Goal: Check status: Check status

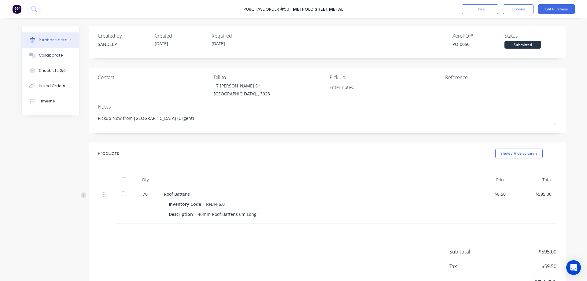
click at [20, 11] on img at bounding box center [16, 9] width 9 height 9
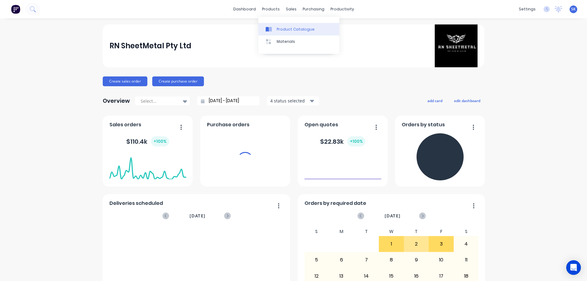
click at [275, 27] on div at bounding box center [270, 30] width 9 height 6
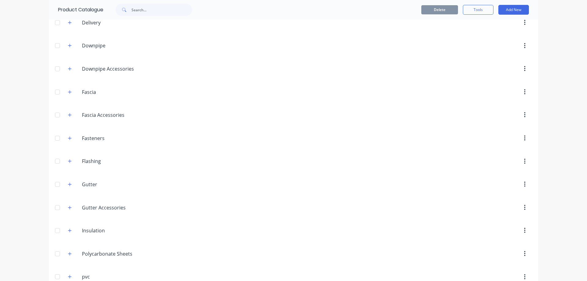
scroll to position [92, 0]
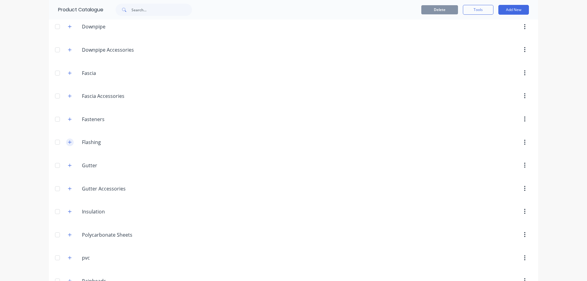
click at [70, 140] on button "button" at bounding box center [70, 143] width 8 height 8
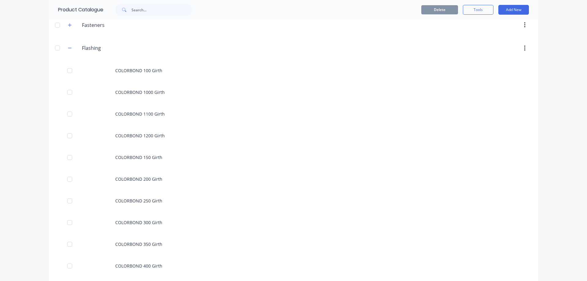
scroll to position [183, 0]
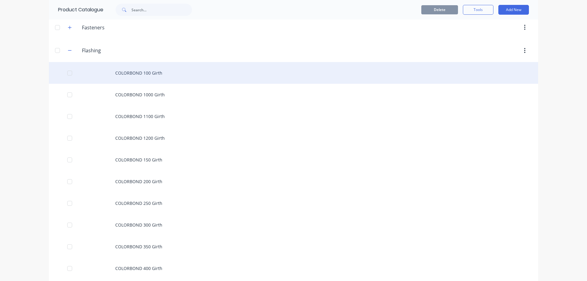
click at [150, 67] on div "COLORBOND 100 Girth" at bounding box center [293, 73] width 489 height 22
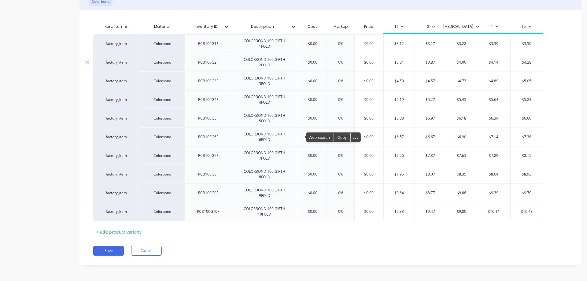
scroll to position [147, 0]
type textarea "x"
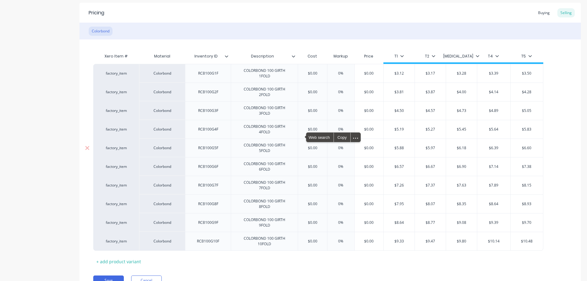
scroll to position [116, 0]
click at [369, 58] on div "Price" at bounding box center [368, 56] width 29 height 12
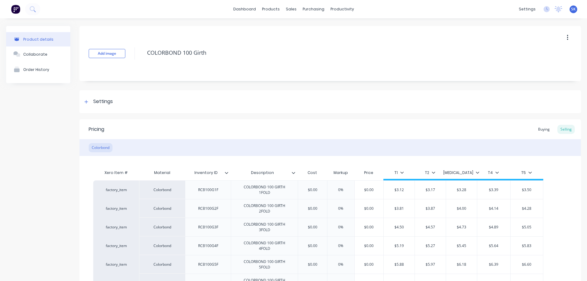
click at [19, 11] on img at bounding box center [15, 9] width 9 height 9
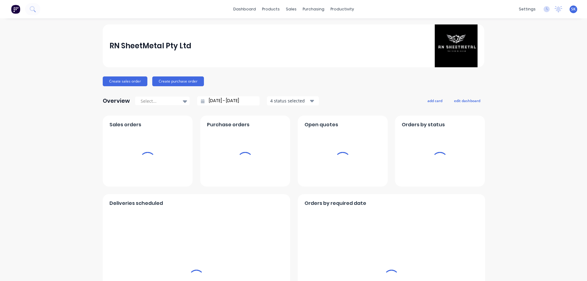
click at [208, 103] on input "[DATE] - [DATE]" at bounding box center [231, 100] width 53 height 9
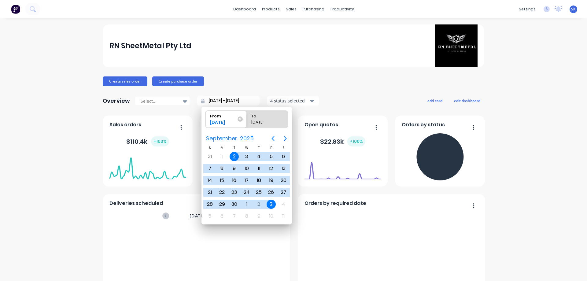
click at [271, 138] on icon "Previous page" at bounding box center [272, 138] width 7 height 7
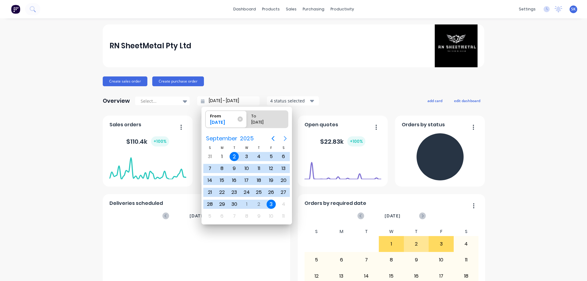
click at [288, 138] on icon "Next page" at bounding box center [285, 138] width 7 height 7
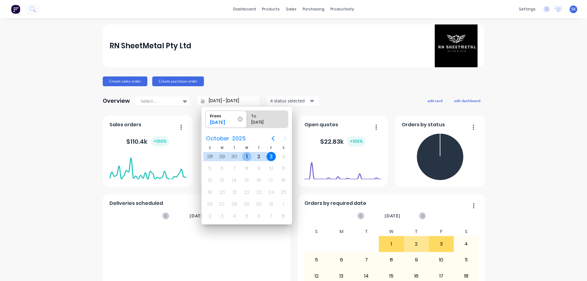
click at [246, 154] on div "1" at bounding box center [246, 156] width 9 height 9
type input "01/10/25 - 03/10/25"
radio input "false"
radio input "true"
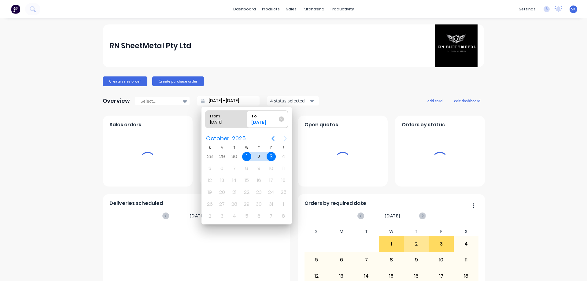
click at [254, 123] on div "03/10/25" at bounding box center [264, 123] width 31 height 9
click at [247, 123] on input "To 03/10/25" at bounding box center [247, 119] width 0 height 17
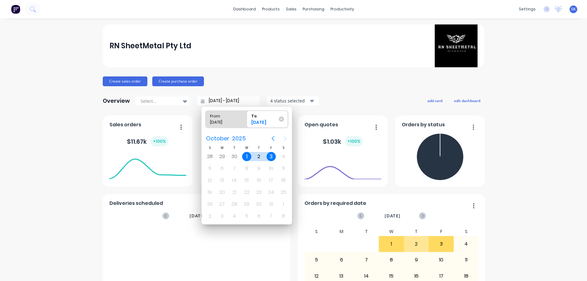
click at [272, 137] on icon "Previous page" at bounding box center [272, 138] width 7 height 7
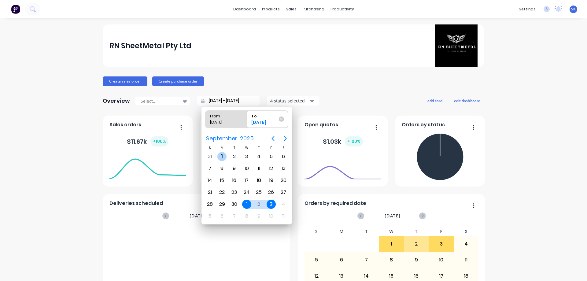
click at [223, 155] on div "1" at bounding box center [221, 156] width 9 height 9
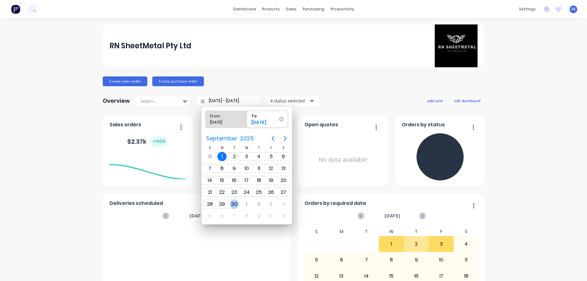
click at [235, 205] on div "30" at bounding box center [234, 204] width 9 height 9
type input "01/09/25 - 30/09/25"
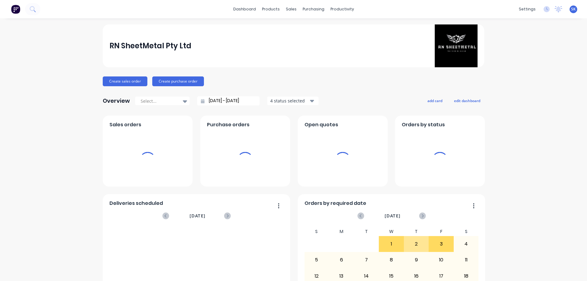
click at [282, 97] on button "4 status selected" at bounding box center [293, 100] width 52 height 9
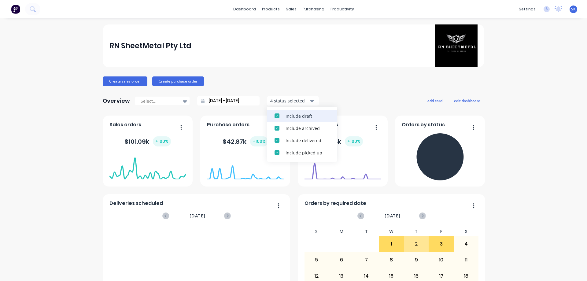
click at [286, 115] on div "Include draft" at bounding box center [308, 116] width 44 height 6
click at [286, 115] on div "Include archived" at bounding box center [308, 116] width 44 height 6
click at [332, 94] on div "RN SheetMetal Pty Ltd Create sales order Create purchase order Overview Select.…" at bounding box center [294, 262] width 382 height 476
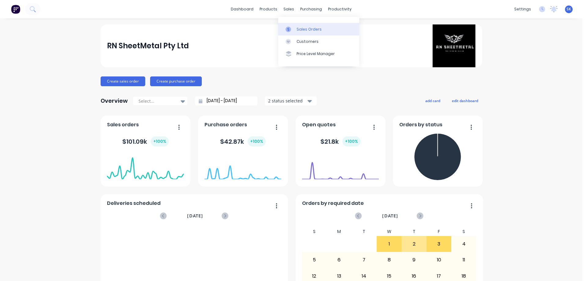
click at [299, 29] on div "Sales Orders" at bounding box center [309, 30] width 25 height 6
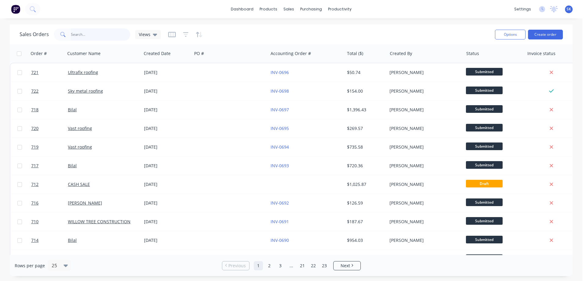
click at [114, 32] on input "text" at bounding box center [101, 34] width 60 height 12
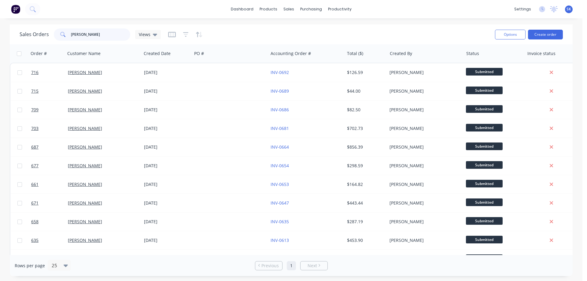
type input "ross"
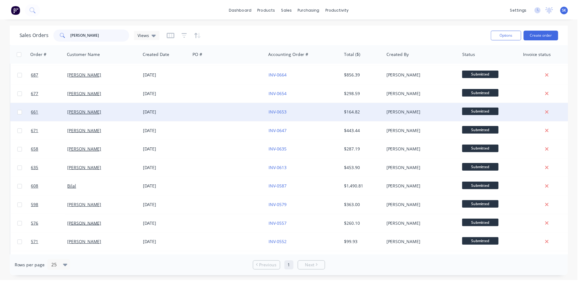
scroll to position [61, 0]
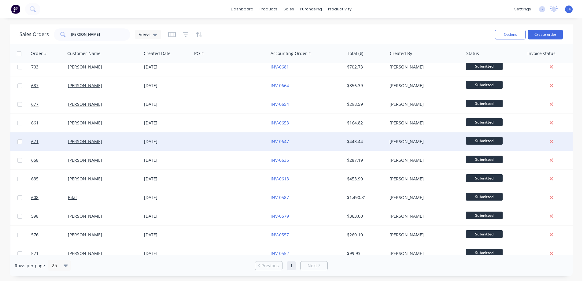
click at [231, 146] on div at bounding box center [230, 141] width 76 height 18
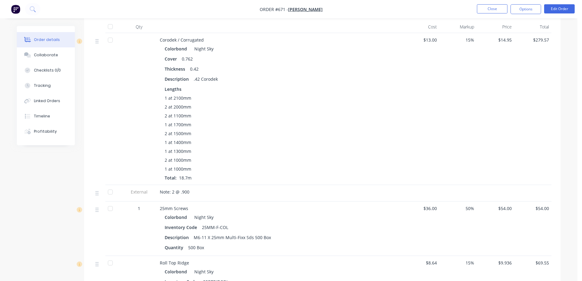
scroll to position [122, 0]
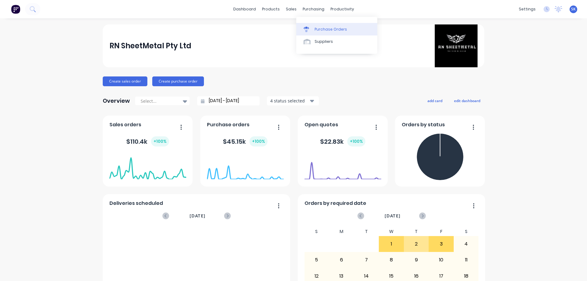
click at [319, 34] on link "Purchase Orders" at bounding box center [336, 29] width 81 height 12
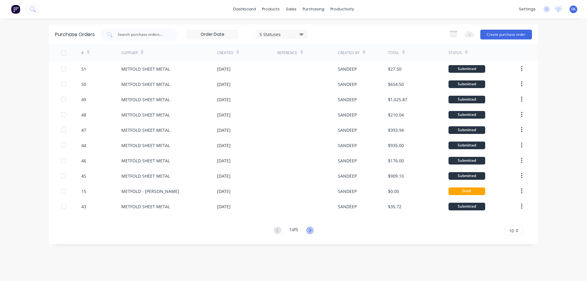
click at [311, 227] on icon at bounding box center [310, 231] width 8 height 8
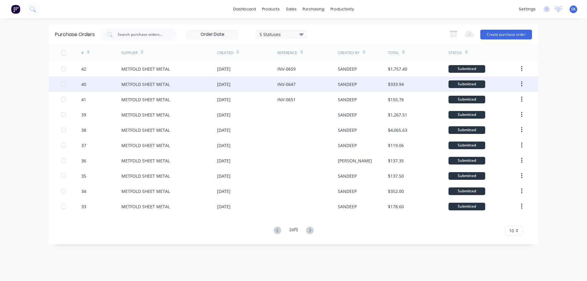
click at [224, 88] on div "[DATE]" at bounding box center [247, 83] width 60 height 15
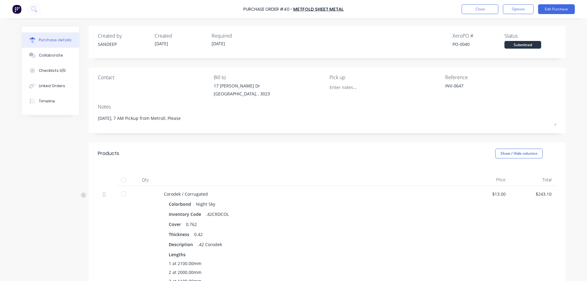
type textarea "x"
